Goal: Find specific page/section: Find specific page/section

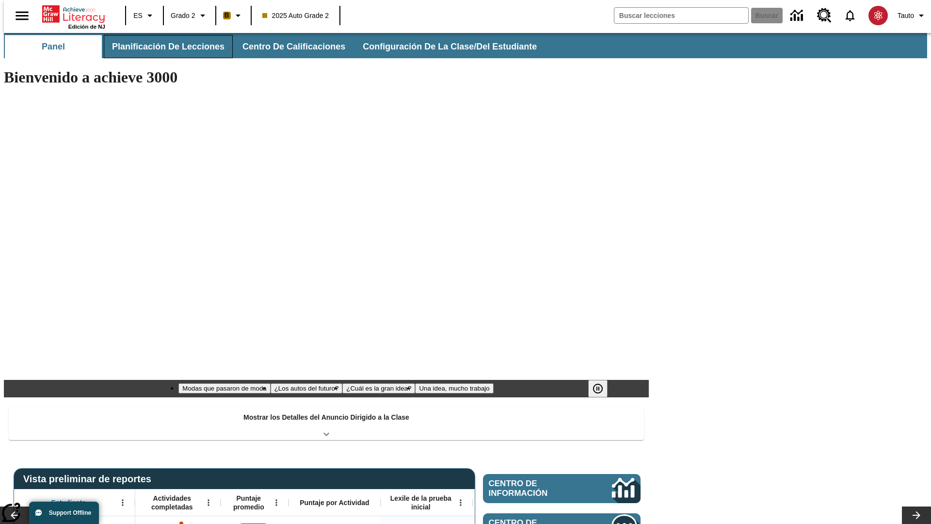
click at [162, 47] on span "Planificación de lecciones" at bounding box center [168, 46] width 113 height 11
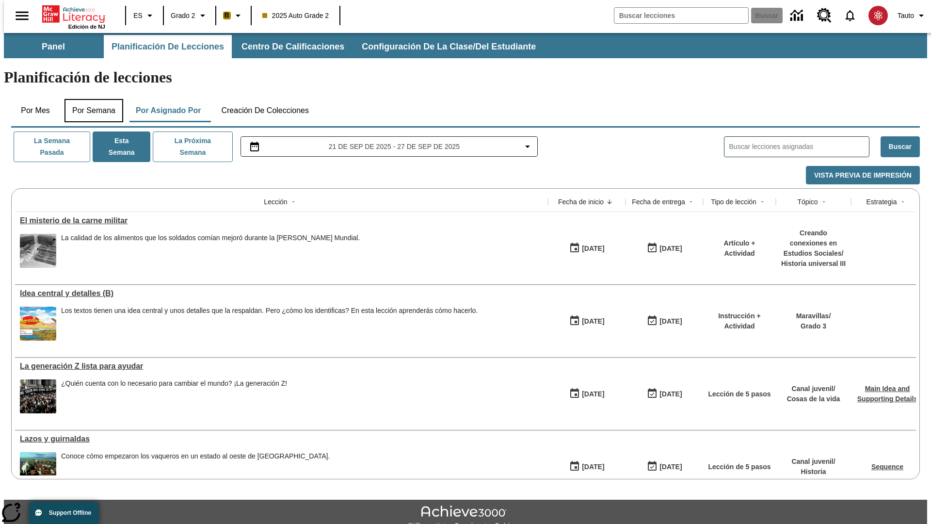
click at [91, 99] on button "Por semana" at bounding box center [93, 110] width 59 height 23
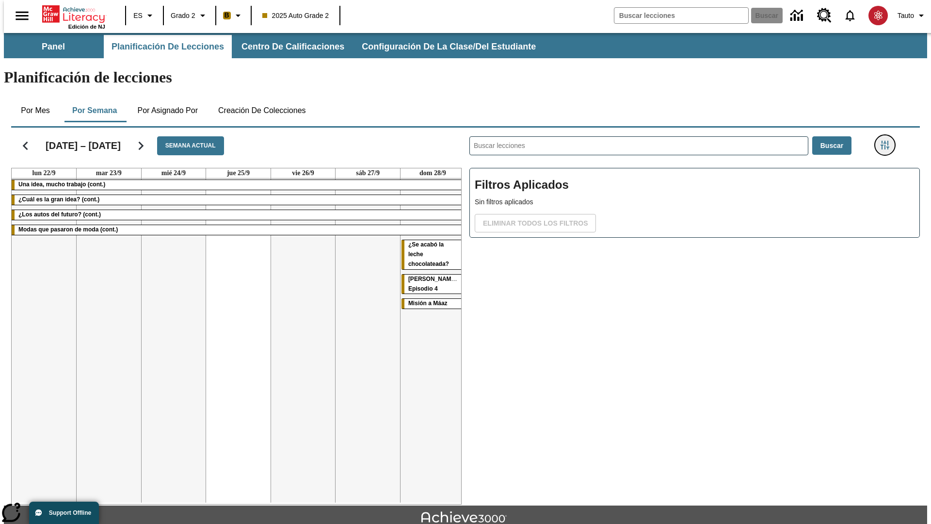
click at [888, 141] on icon "Menú lateral de filtros" at bounding box center [885, 145] width 9 height 9
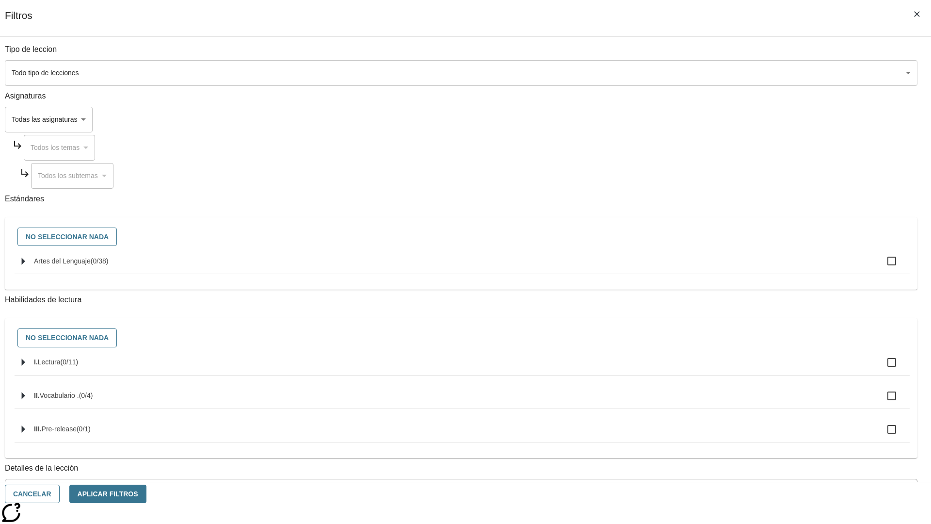
click at [698, 438] on body "Saltar al contenido principal Edición de NJ ES Grado 2 B 2025 Auto Grade 2 Busc…" at bounding box center [465, 300] width 923 height 535
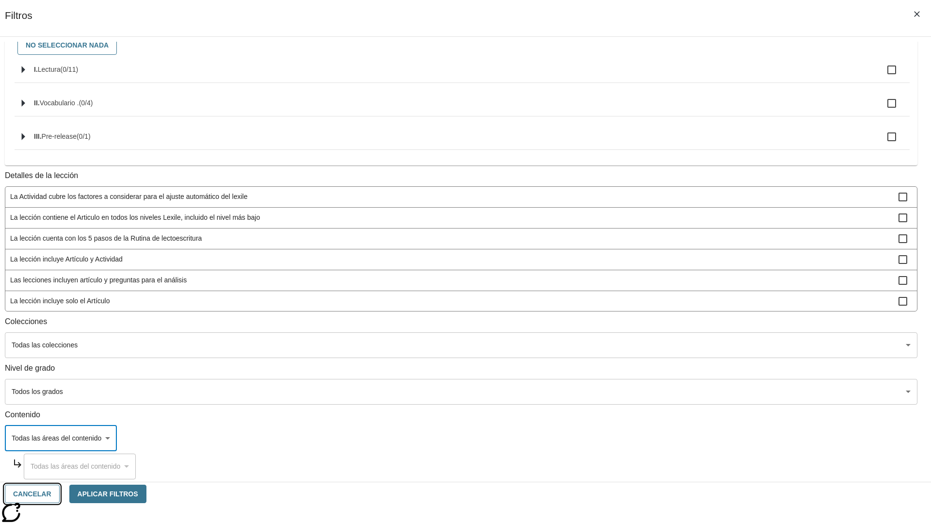
click at [60, 494] on button "Cancelar" at bounding box center [32, 493] width 55 height 19
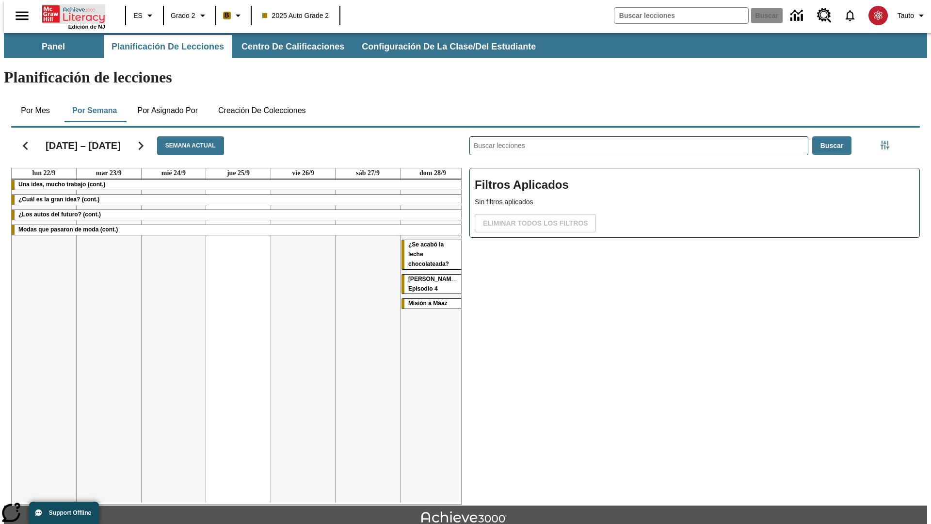
click at [70, 13] on icon "Portada" at bounding box center [74, 13] width 64 height 19
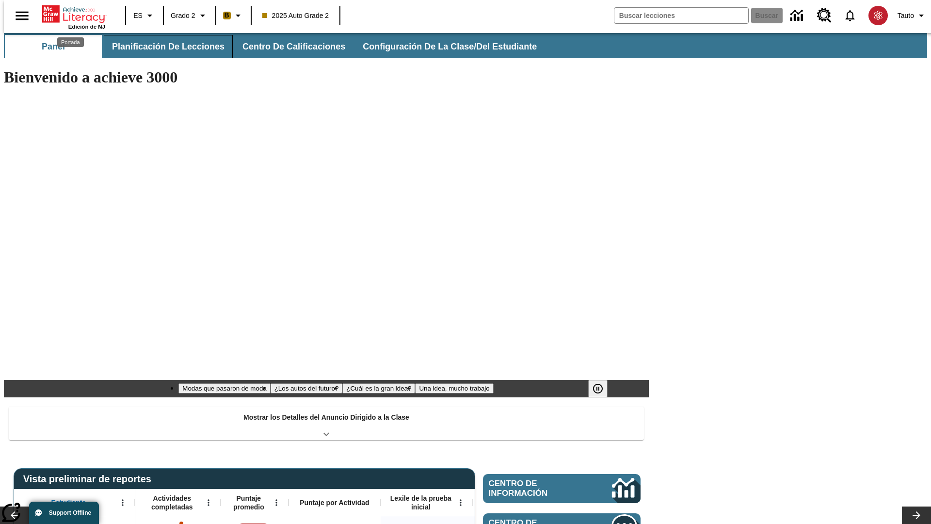
click at [162, 47] on span "Planificación de lecciones" at bounding box center [168, 46] width 113 height 11
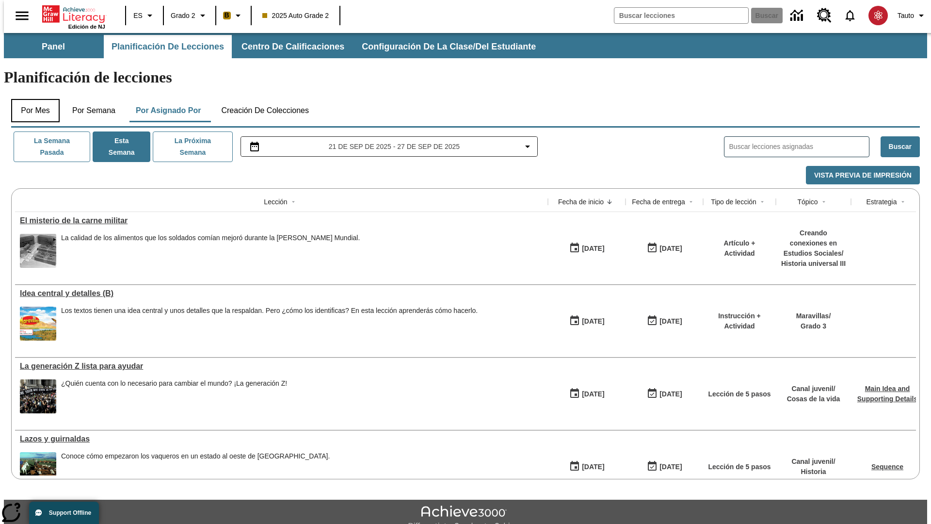
click at [32, 99] on button "Por mes" at bounding box center [35, 110] width 48 height 23
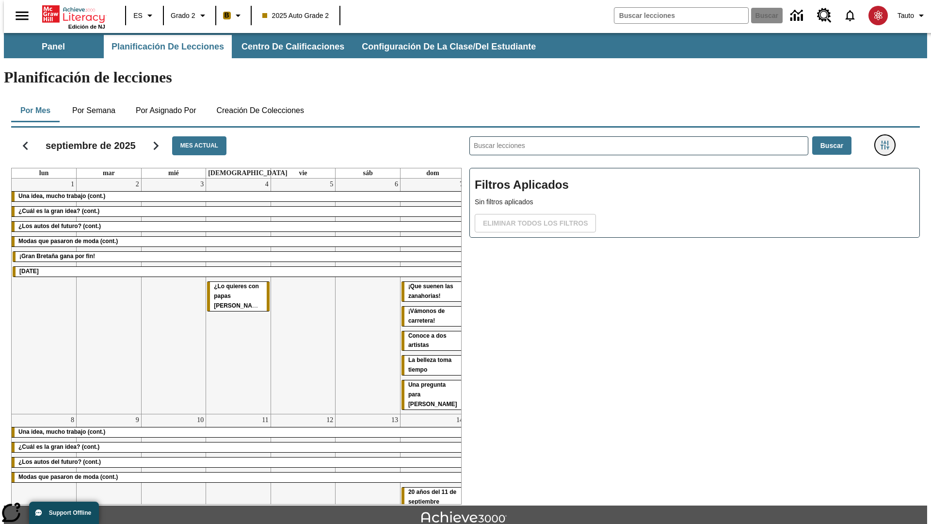
click at [888, 141] on icon "Menú lateral de filtros" at bounding box center [885, 145] width 9 height 9
